Goal: Information Seeking & Learning: Learn about a topic

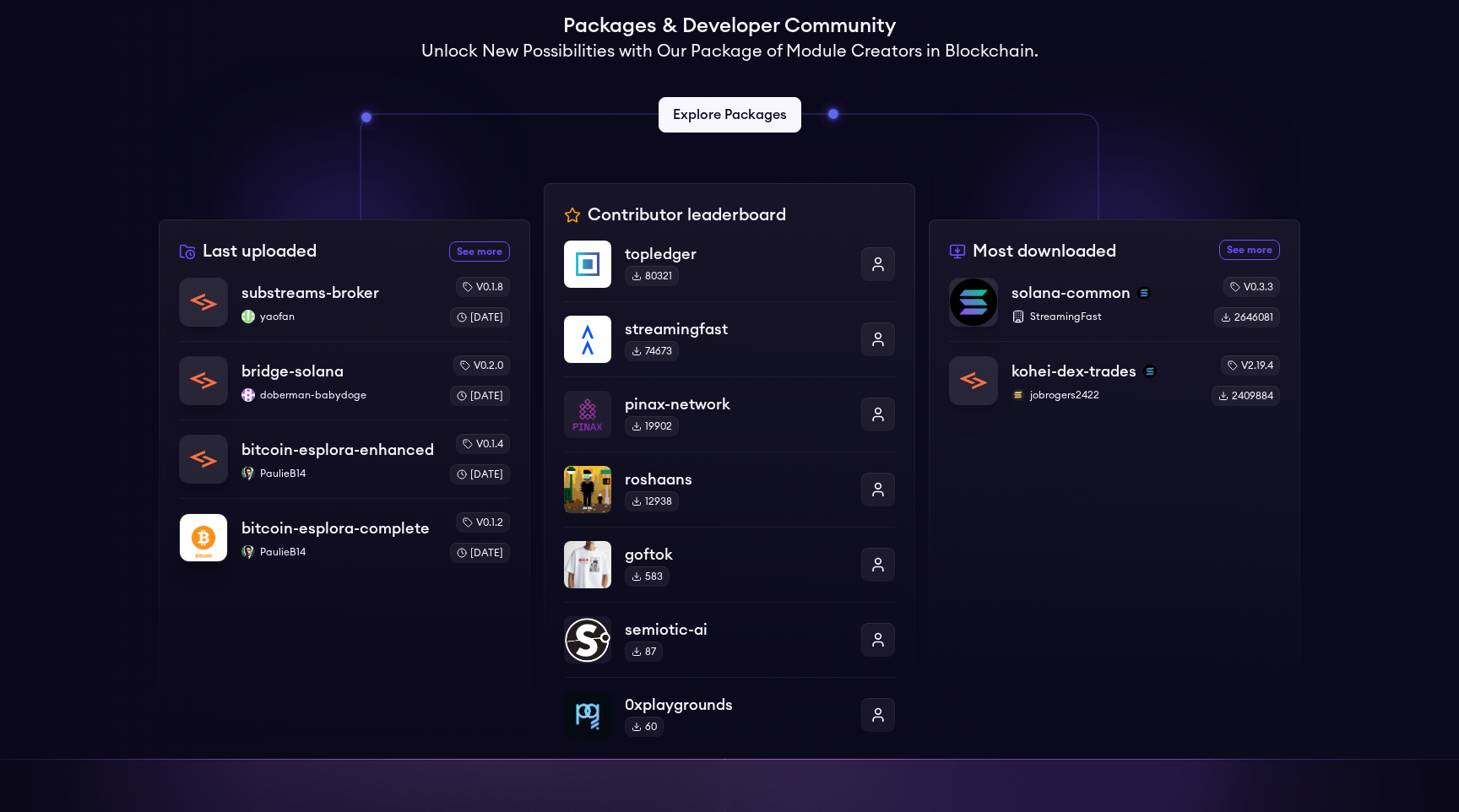
scroll to position [427, 0]
click at [1237, 253] on link "See more most downloaded packages" at bounding box center [1250, 250] width 61 height 21
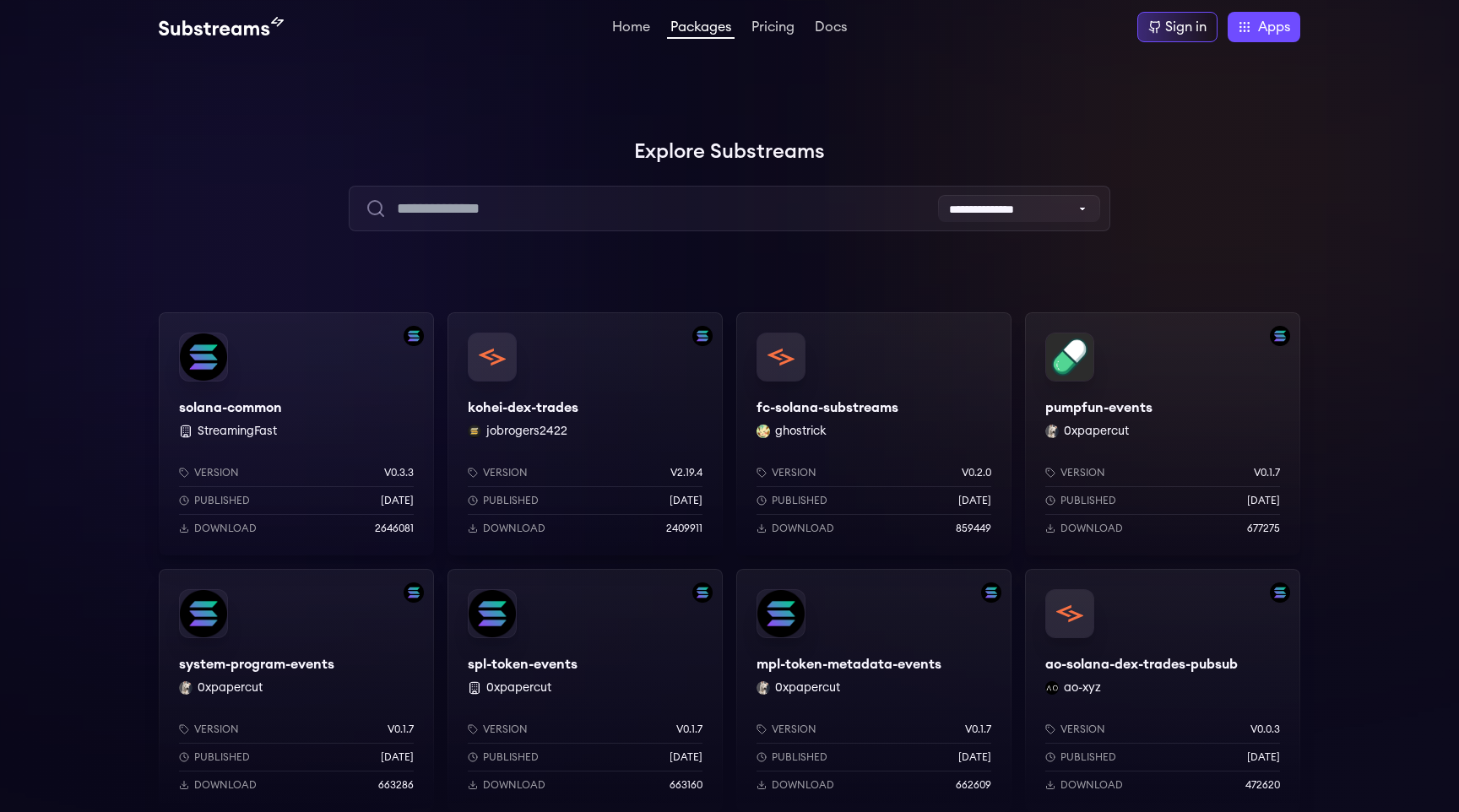
click at [304, 387] on div "solana-common StreamingFast Version v0.3.3 Published 8 months ago Download 2646…" at bounding box center [296, 434] width 276 height 243
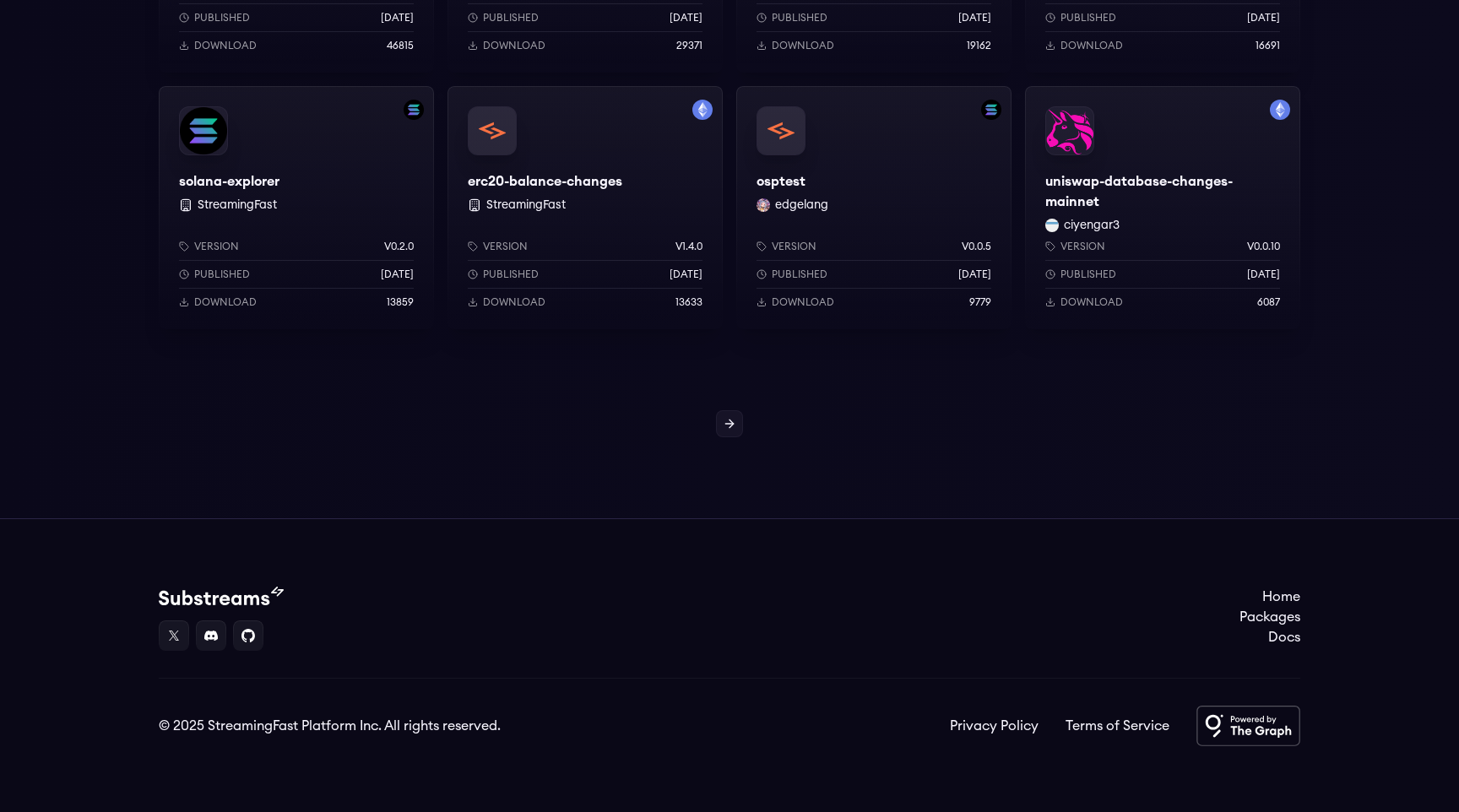
scroll to position [1512, 0]
click at [723, 422] on icon at bounding box center [730, 422] width 14 height 14
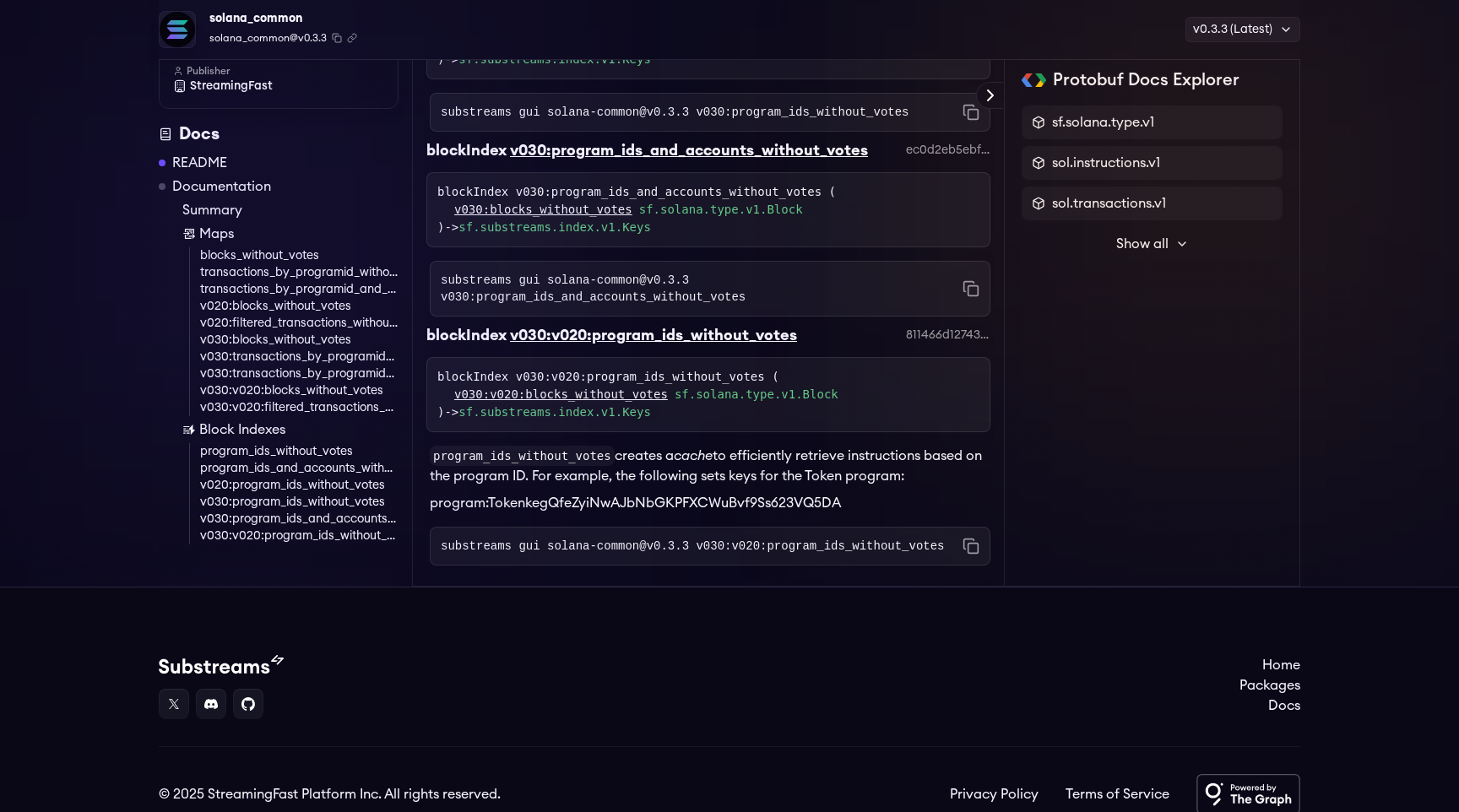
scroll to position [6653, 0]
